Goal: Check status: Check status

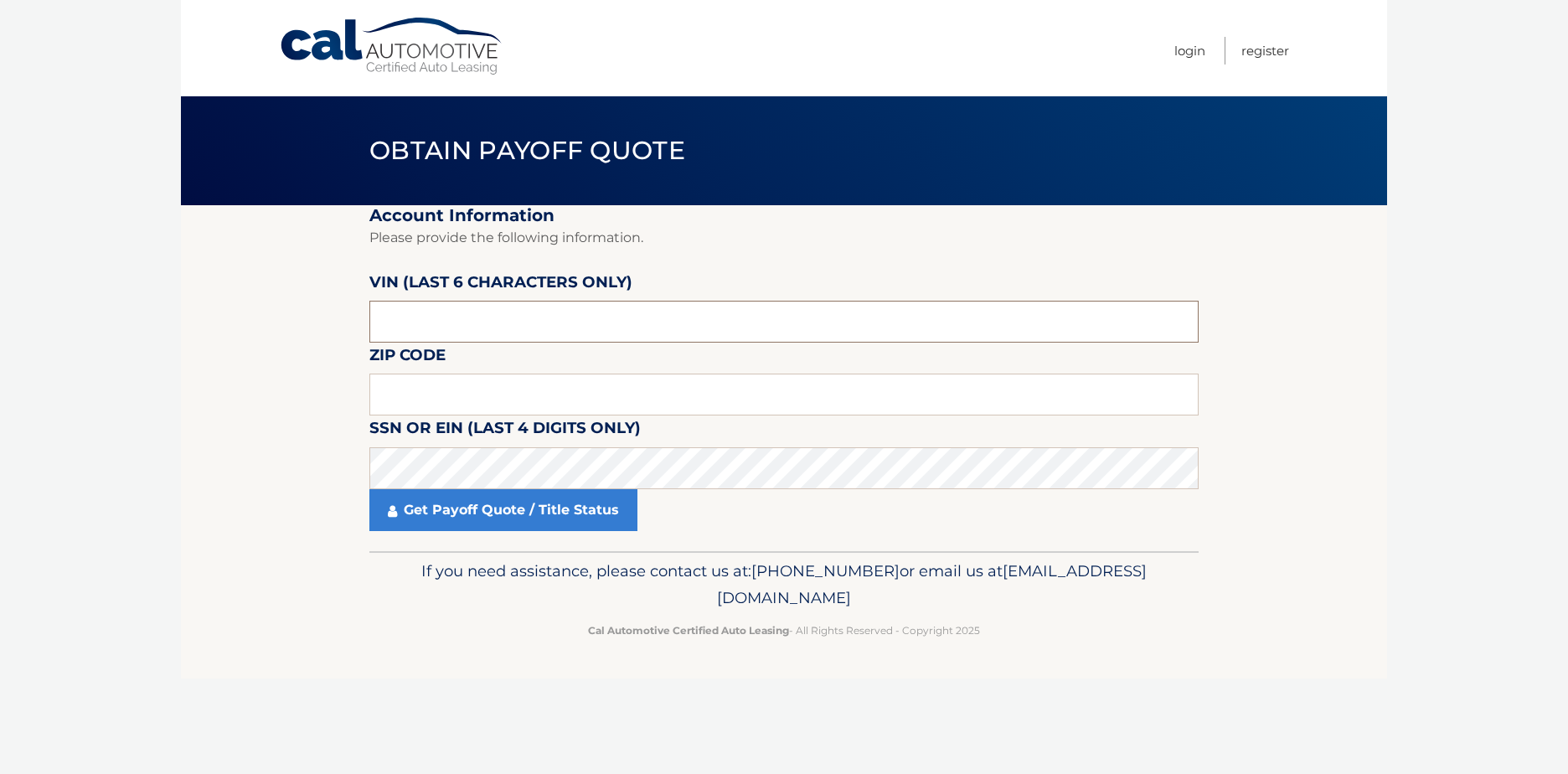
click at [514, 319] on input "text" at bounding box center [784, 322] width 829 height 42
paste input "268575"
type input "268575"
click at [519, 373] on fieldset "Account Information Please provide the following information. [PERSON_NAME] (la…" at bounding box center [784, 379] width 829 height 346
click at [518, 391] on input "text" at bounding box center [784, 394] width 829 height 42
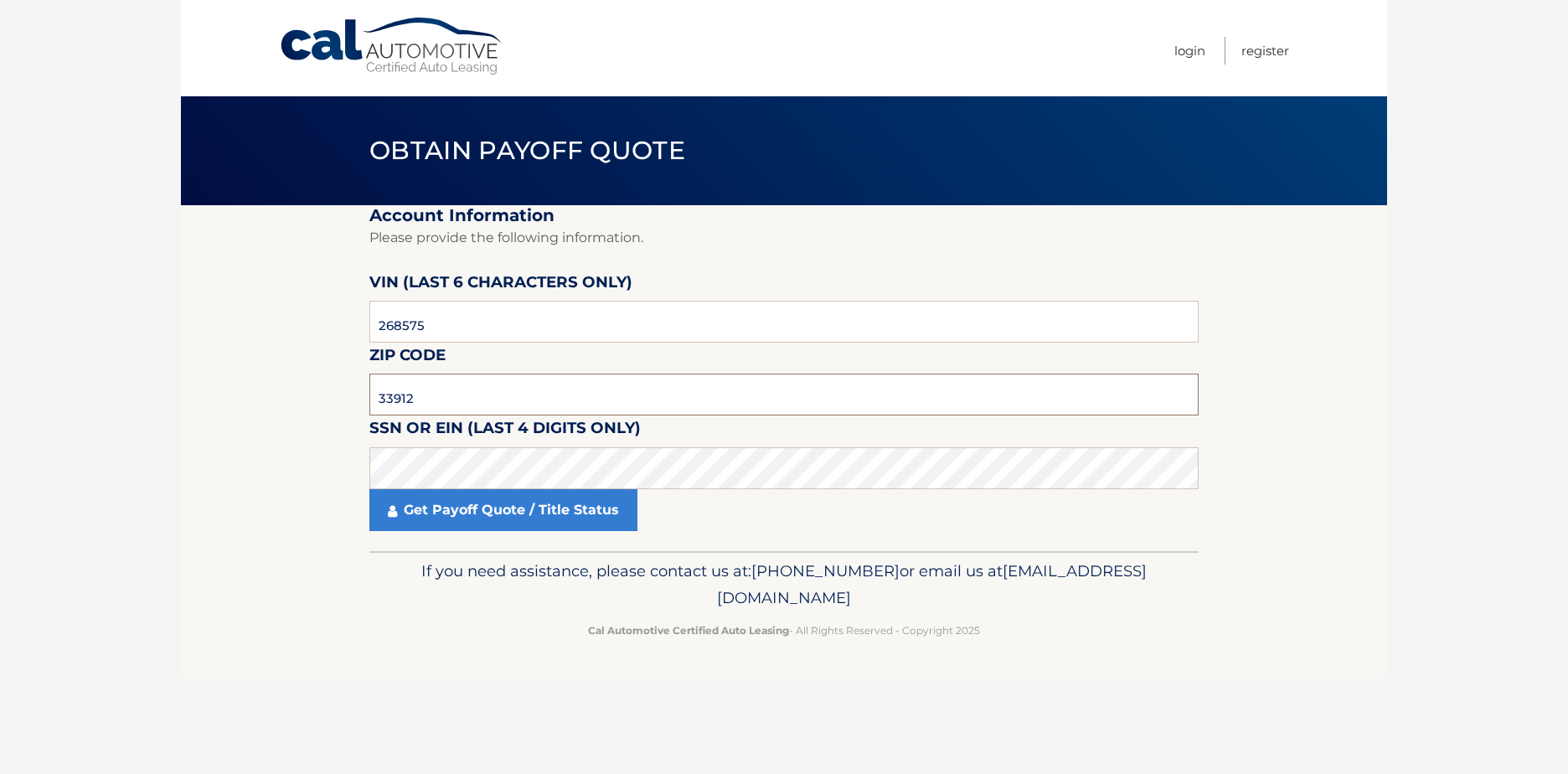
type input "33912"
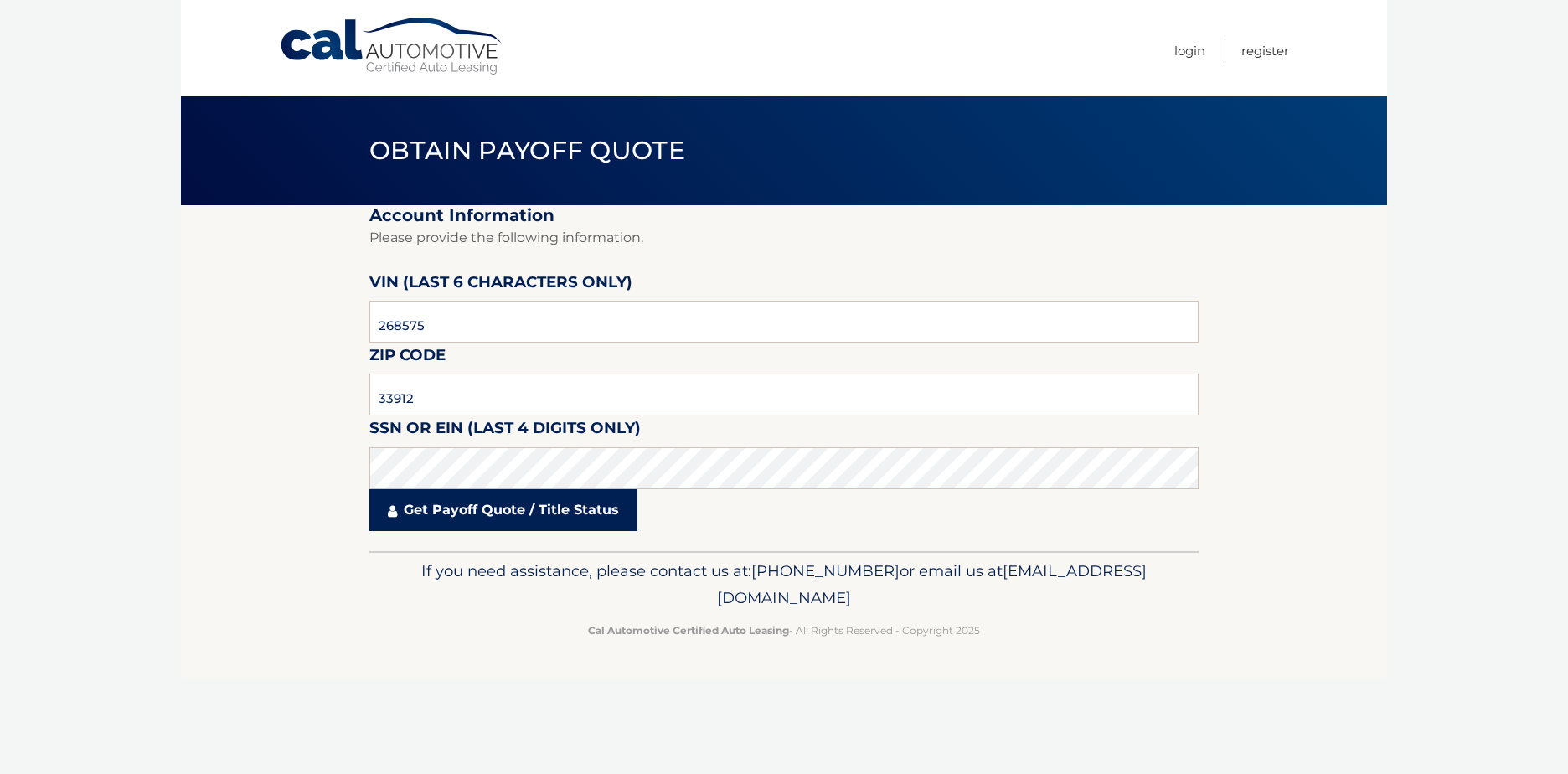
click at [493, 506] on link "Get Payoff Quote / Title Status" at bounding box center [503, 510] width 268 height 42
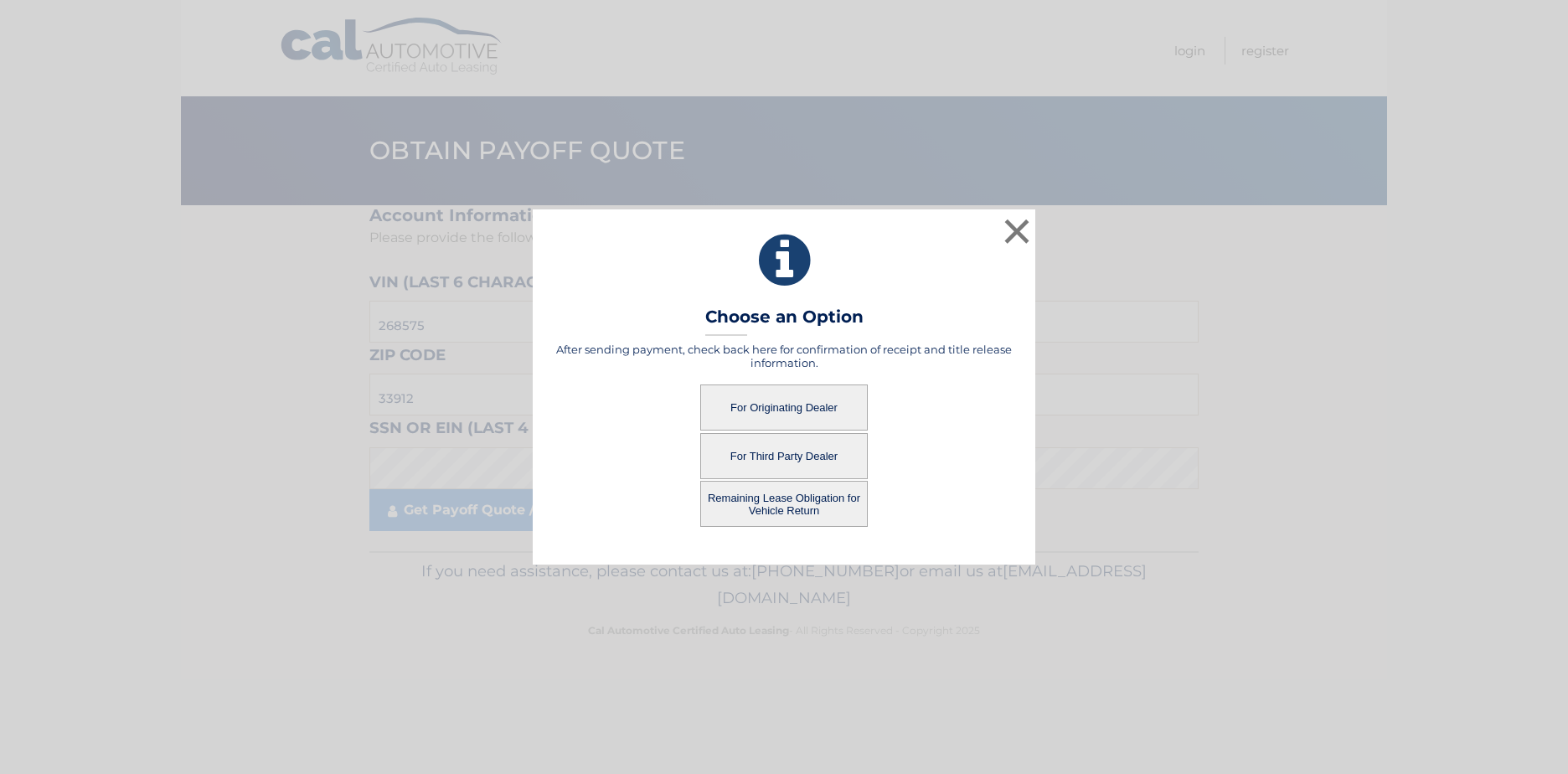
click at [783, 401] on button "For Originating Dealer" at bounding box center [784, 408] width 168 height 46
click at [805, 404] on button "For Originating Dealer" at bounding box center [784, 408] width 168 height 46
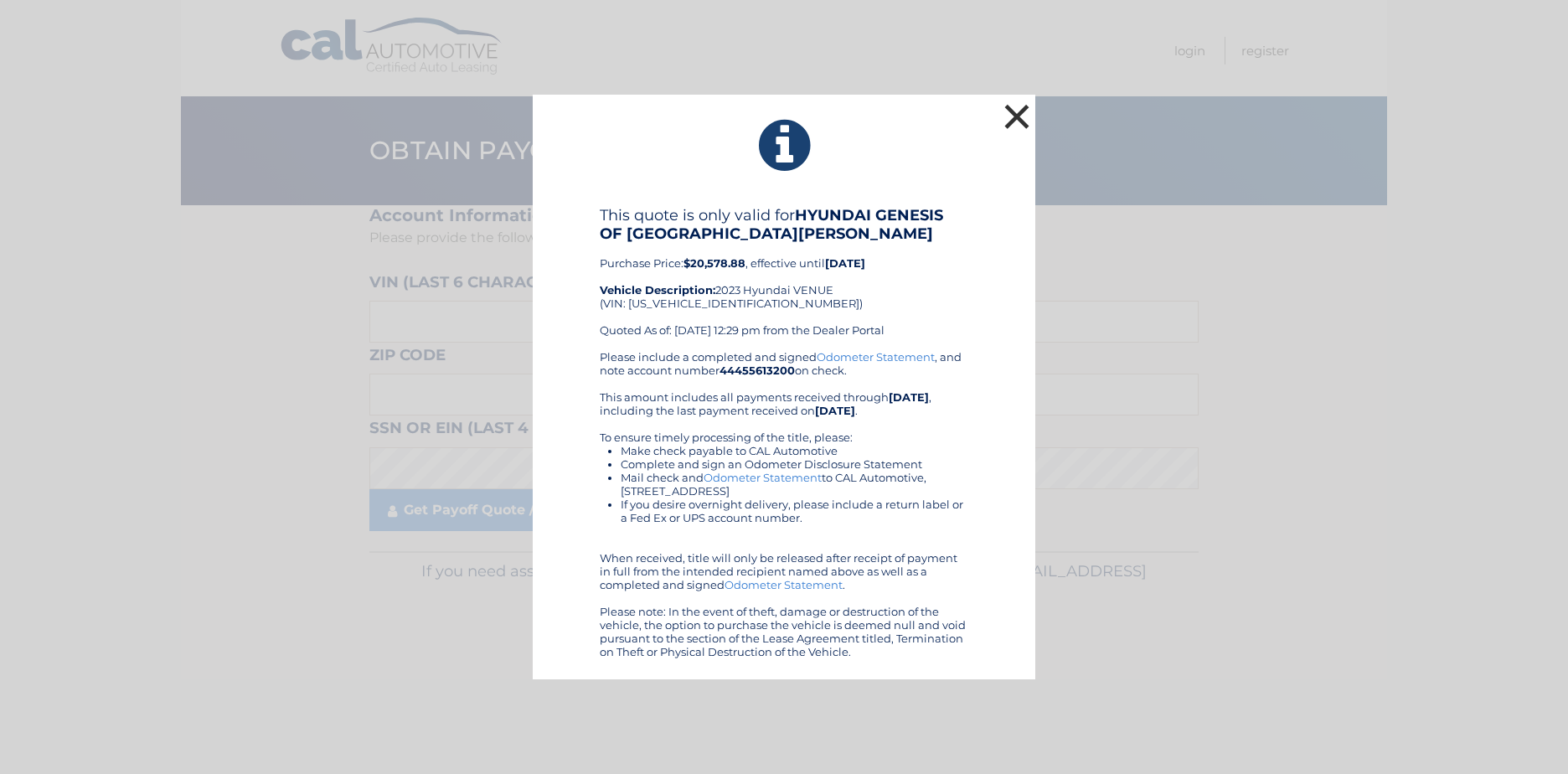
click at [1013, 115] on button "×" at bounding box center [1017, 116] width 33 height 33
